Goal: Go to known website: Go to known website

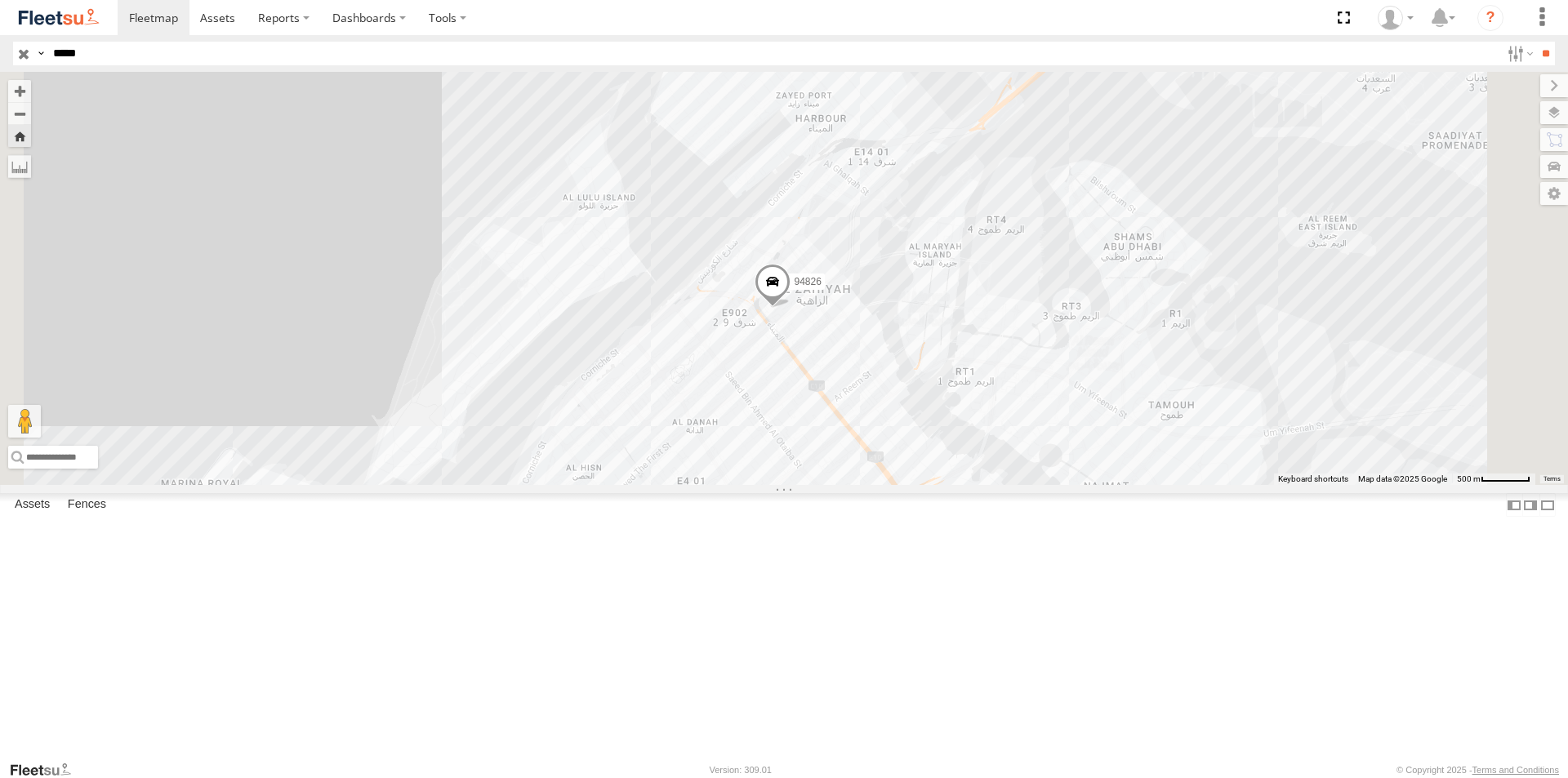
select select "**********"
click at [126, 57] on input "*****" at bounding box center [772, 53] width 1454 height 24
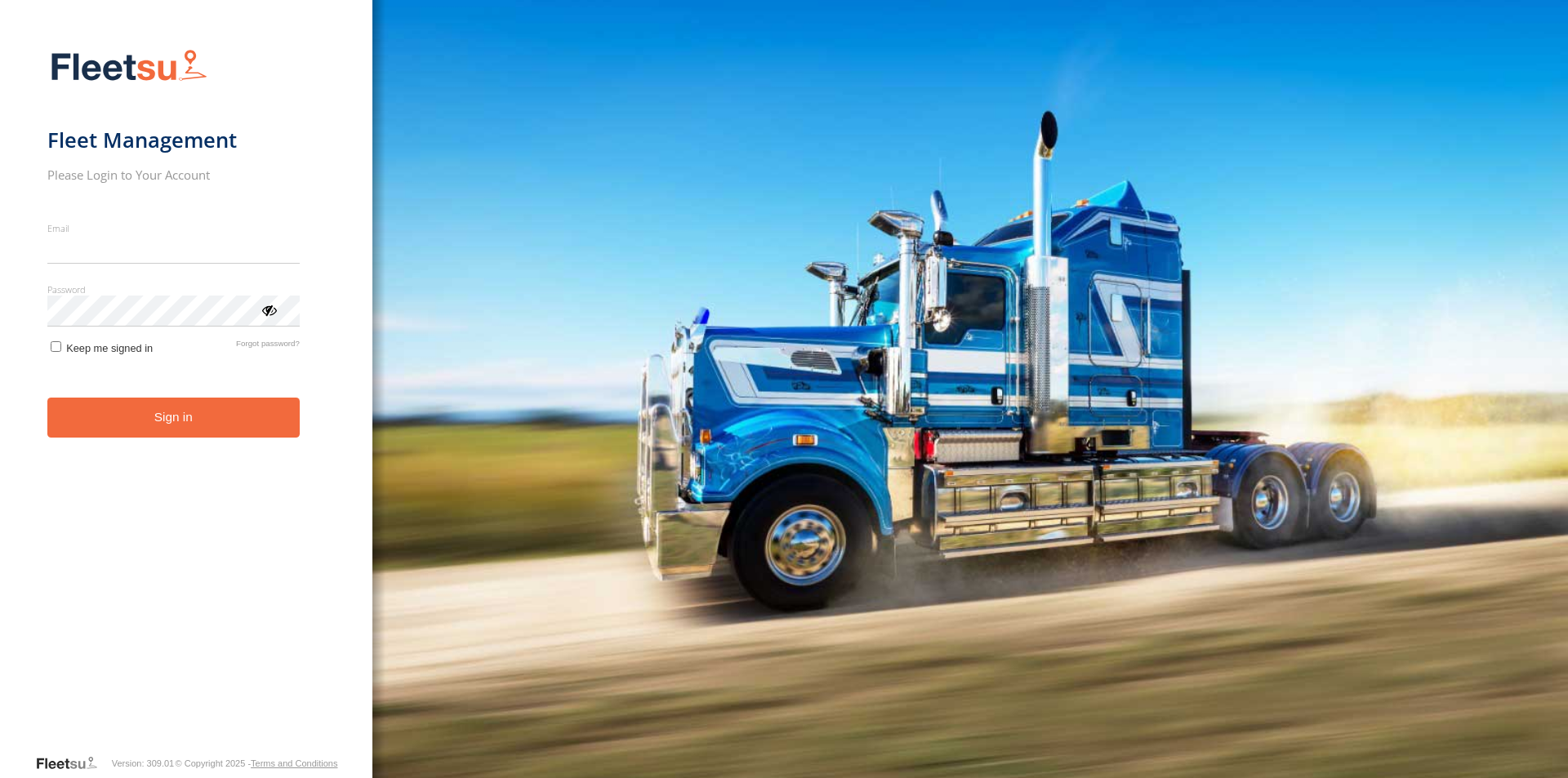
type input "**********"
click at [123, 424] on button "Sign in" at bounding box center [173, 418] width 253 height 40
